Goal: Find specific page/section: Find specific page/section

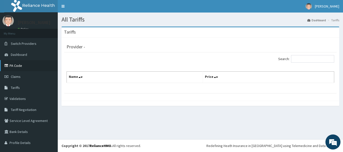
click at [13, 66] on link "PA Code" at bounding box center [29, 65] width 58 height 11
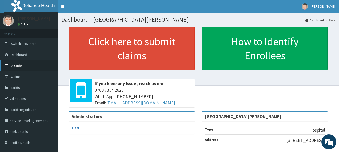
click at [16, 66] on link "PA Code" at bounding box center [29, 65] width 58 height 11
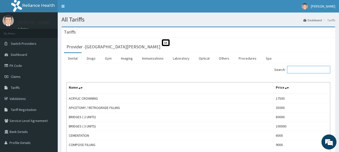
click at [305, 67] on input "Search:" at bounding box center [308, 70] width 43 height 8
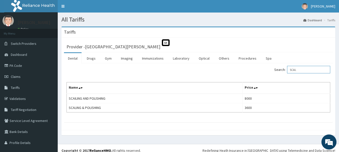
click at [313, 71] on input "SCAL" at bounding box center [308, 70] width 43 height 8
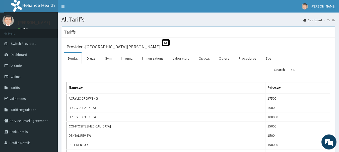
click at [321, 68] on input "DEN" at bounding box center [308, 70] width 43 height 8
type input "CONSU"
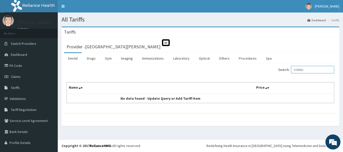
click at [302, 74] on input "CONSU" at bounding box center [312, 70] width 43 height 8
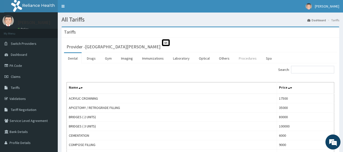
click at [246, 60] on link "Procedures" at bounding box center [248, 58] width 26 height 11
